Goal: Information Seeking & Learning: Find specific page/section

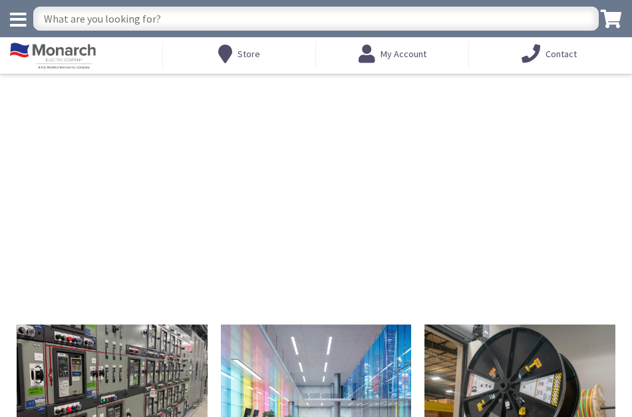
type input "[PERSON_NAME][GEOGRAPHIC_DATA][US_STATE], [GEOGRAPHIC_DATA]"
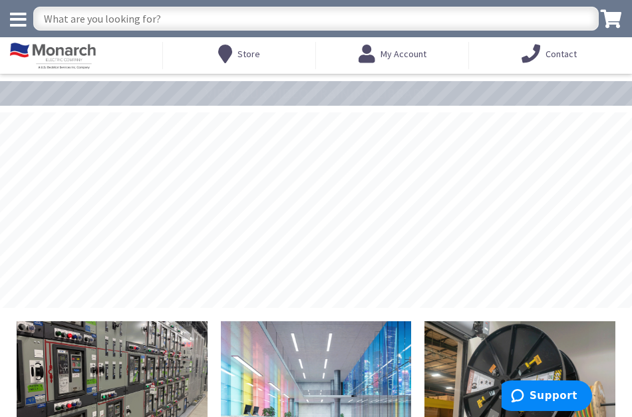
click at [92, 17] on input "text" at bounding box center [315, 19] width 565 height 24
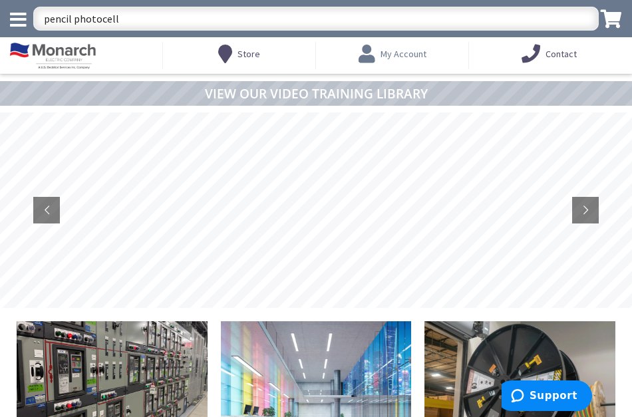
type input "pencil photocell"
click at [398, 61] on span "My Account" at bounding box center [403, 54] width 46 height 24
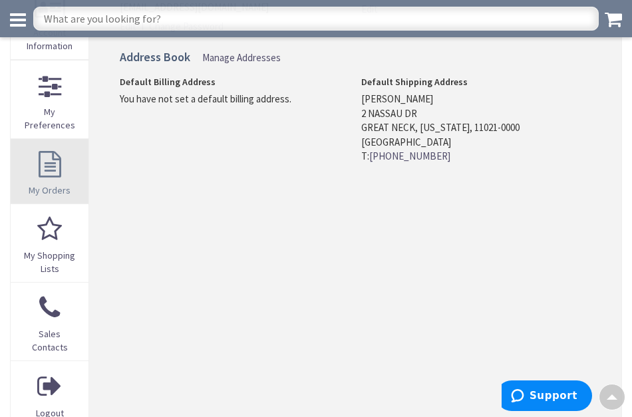
scroll to position [217, 0]
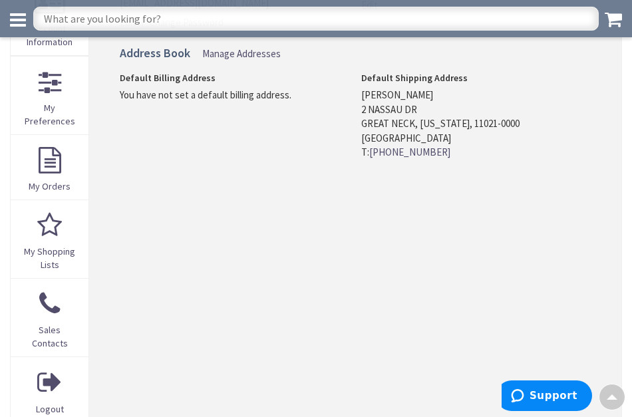
click at [71, 22] on input "text" at bounding box center [315, 19] width 565 height 24
type input "pencil photocell"
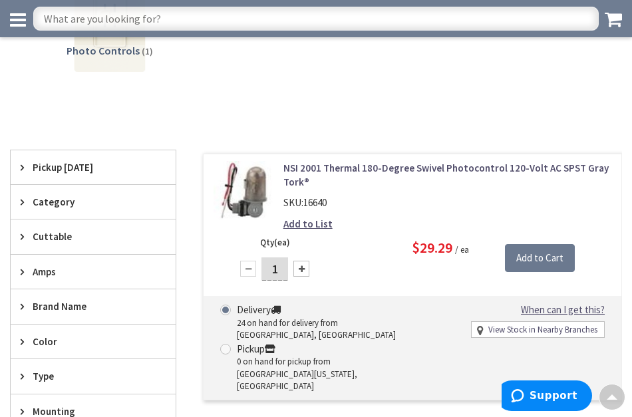
scroll to position [174, 0]
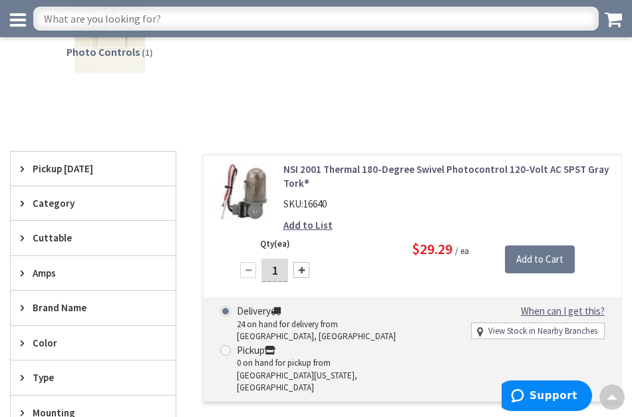
click at [117, 17] on input "text" at bounding box center [315, 19] width 565 height 24
type input "Photocell"
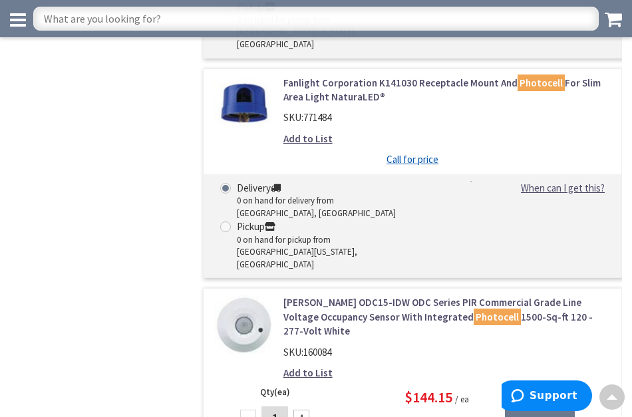
scroll to position [4852, 0]
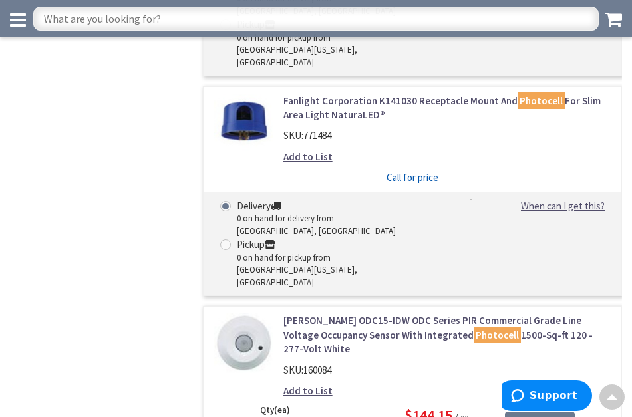
click at [61, 19] on input "text" at bounding box center [315, 19] width 565 height 24
type input "twist lock photocell"
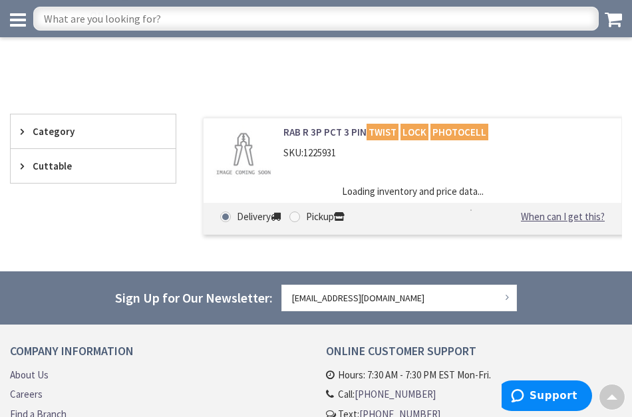
scroll to position [212, 0]
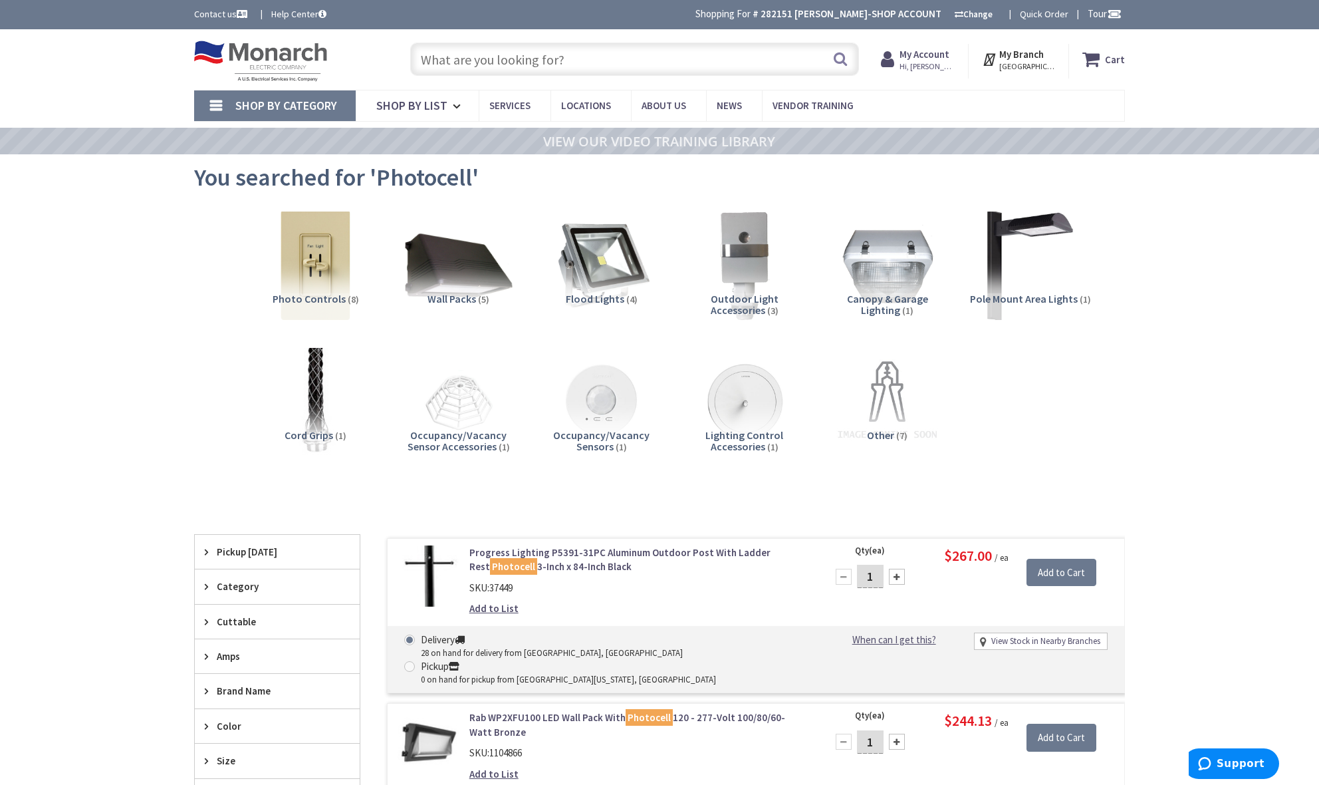
click at [494, 62] on input "text" at bounding box center [634, 59] width 449 height 33
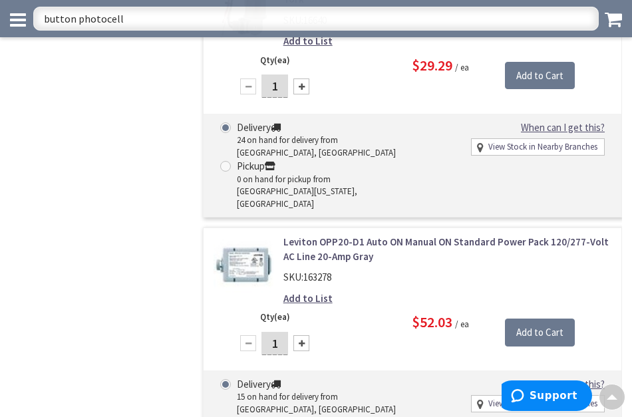
scroll to position [1908, 0]
drag, startPoint x: 136, startPoint y: 15, endPoint x: 27, endPoint y: 12, distance: 108.4
click at [27, 12] on div "button photocell button photcell Search" at bounding box center [316, 18] width 632 height 37
type input "24volt transformers"
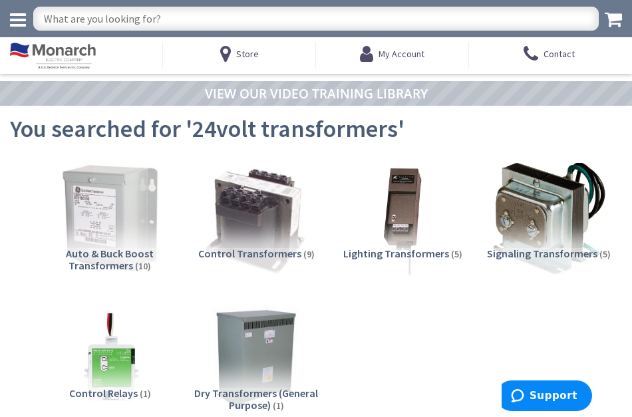
click at [61, 18] on input "text" at bounding box center [315, 19] width 565 height 24
type input "24volt door bell transformer"
